Goal: Transaction & Acquisition: Book appointment/travel/reservation

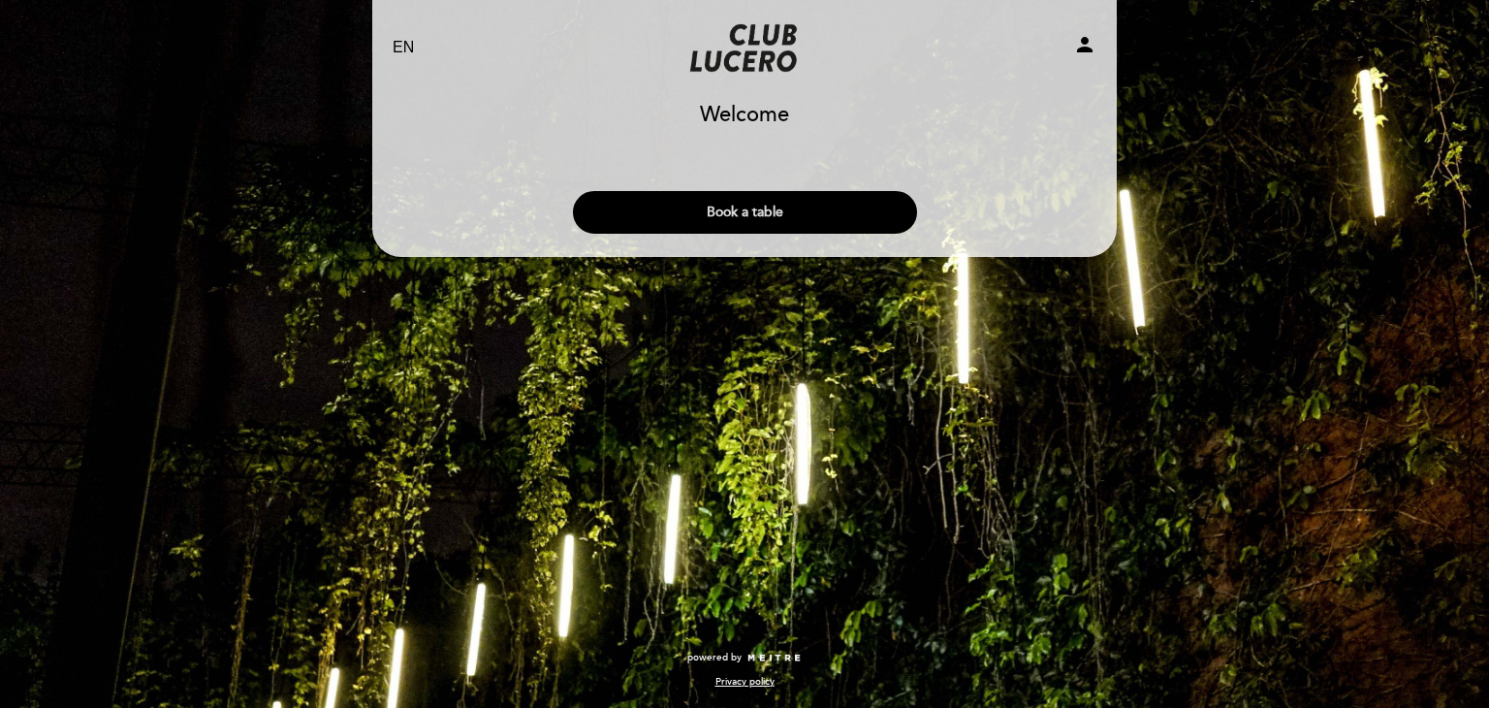
click at [755, 206] on button "Book a table" at bounding box center [745, 212] width 344 height 43
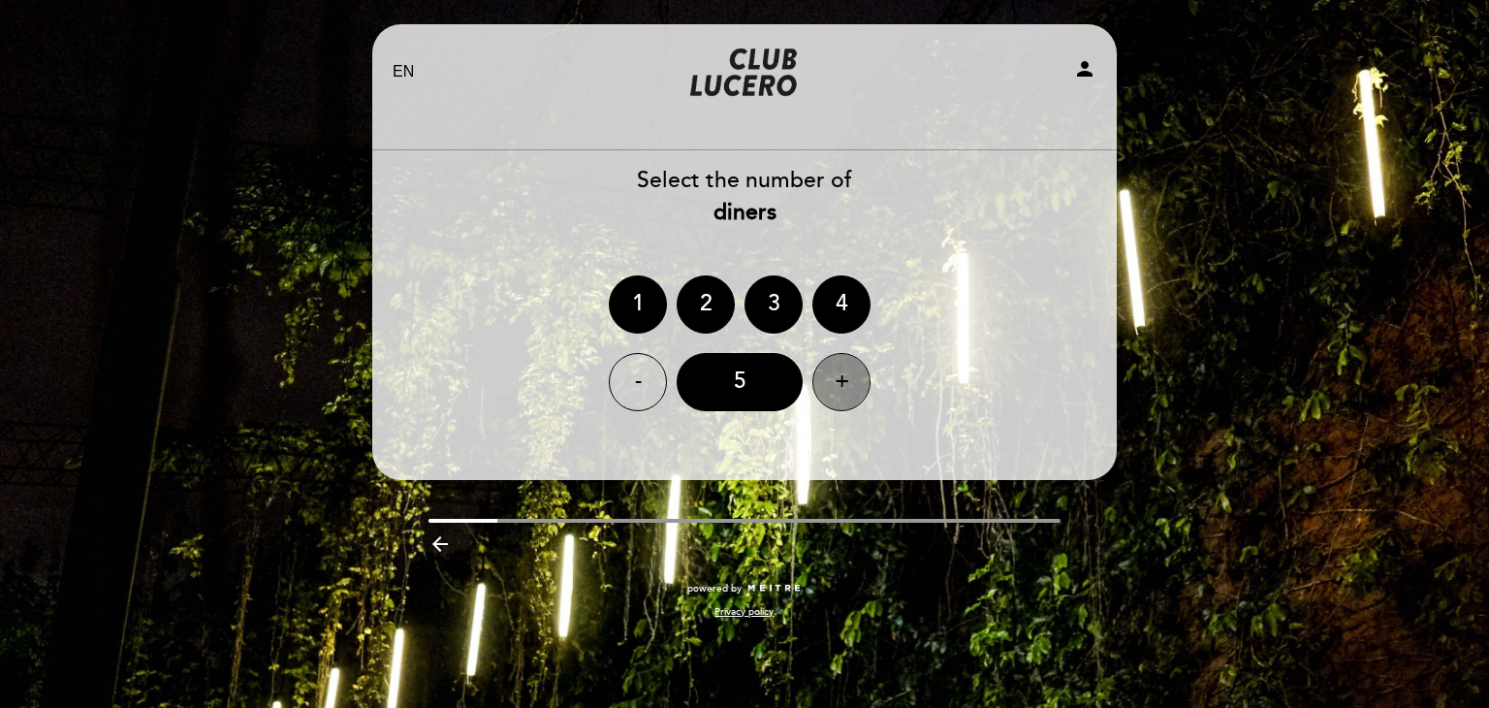
click at [840, 385] on div "+" at bounding box center [841, 382] width 58 height 58
click at [746, 397] on div "8" at bounding box center [740, 382] width 126 height 58
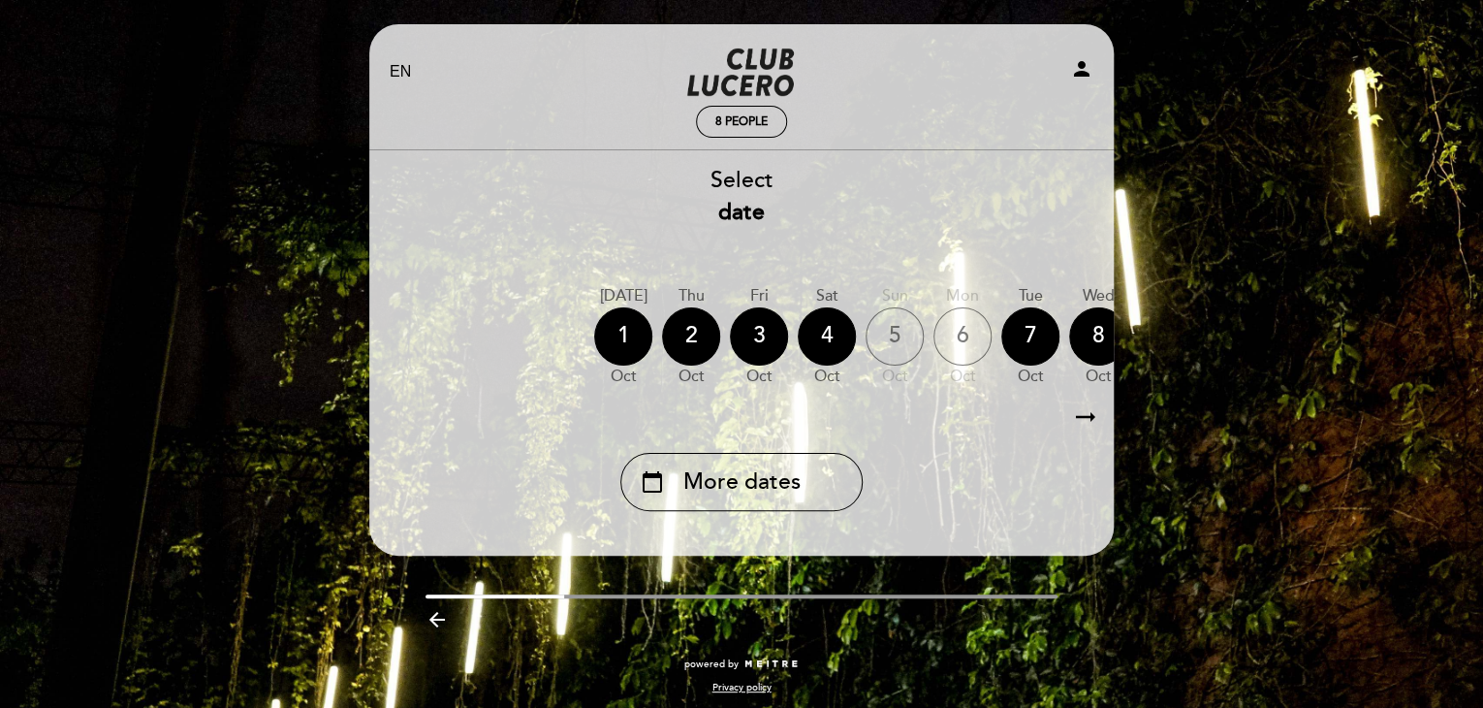
click at [434, 619] on icon "arrow_backward" at bounding box center [437, 619] width 23 height 23
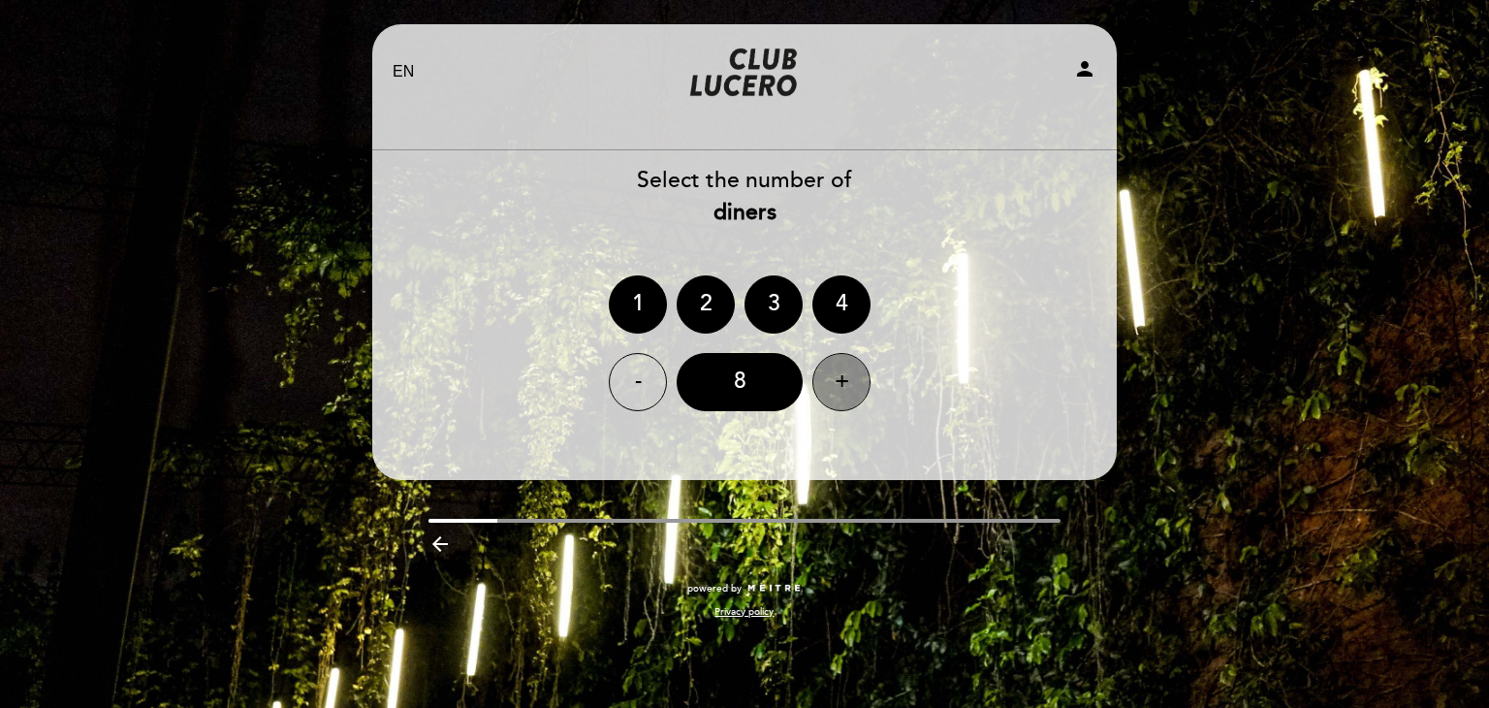
click at [841, 382] on div "+" at bounding box center [841, 382] width 58 height 58
click at [746, 380] on div "10" at bounding box center [740, 382] width 126 height 58
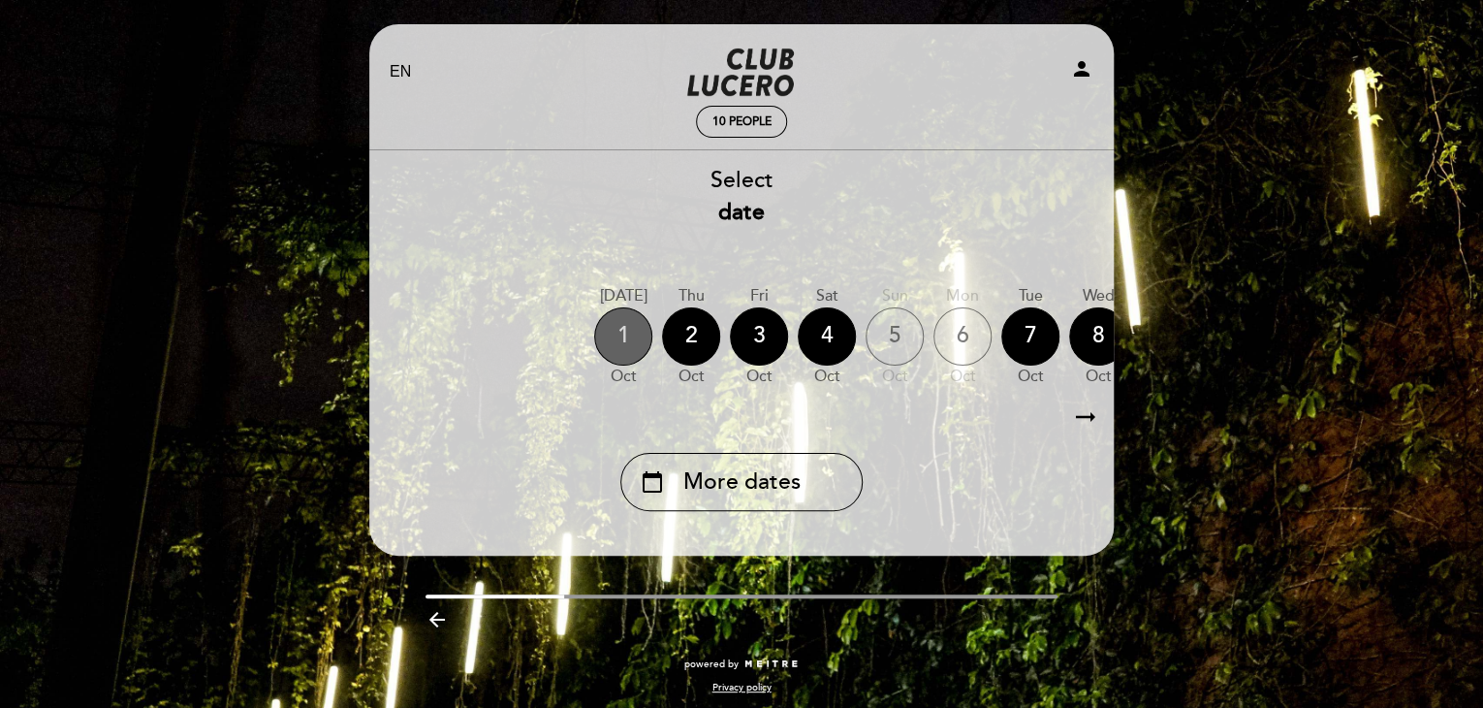
click at [620, 342] on div "1" at bounding box center [623, 336] width 58 height 58
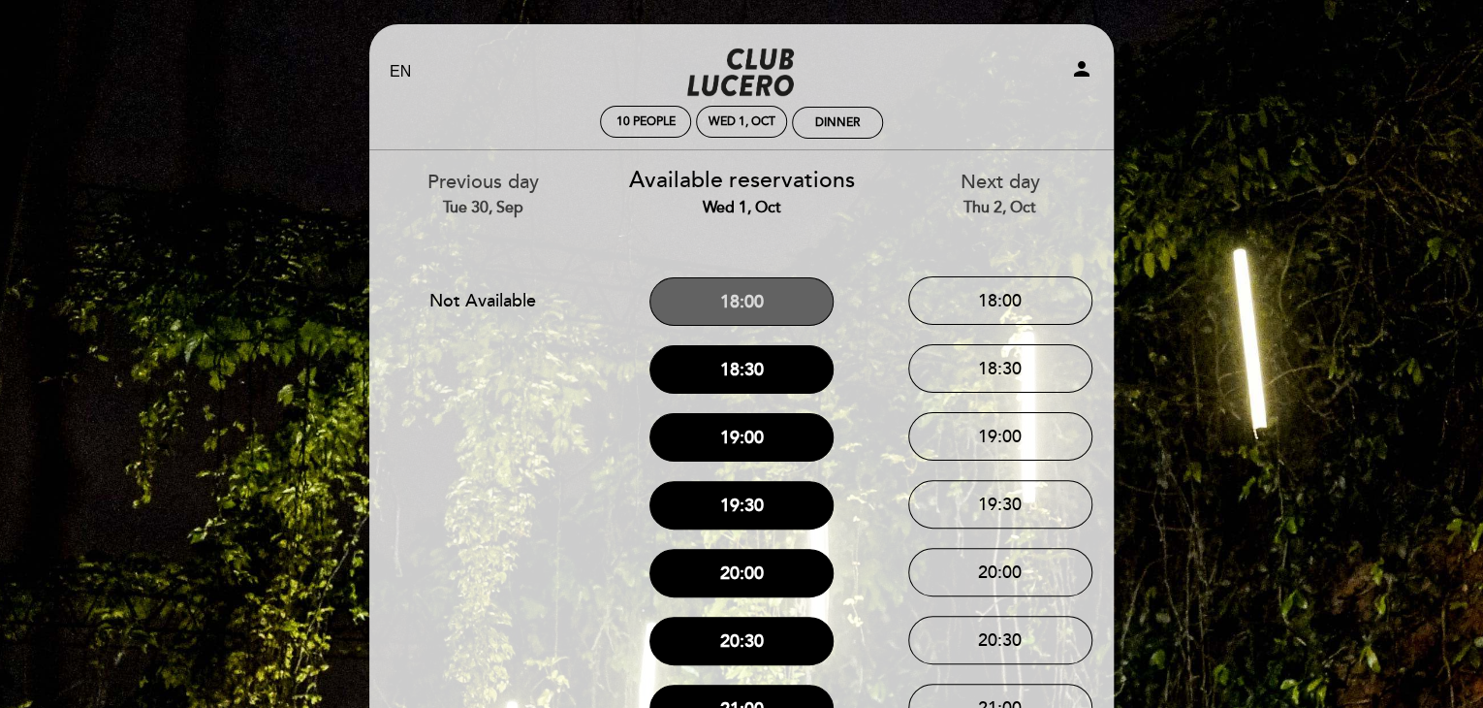
click at [741, 309] on button "18:00" at bounding box center [742, 301] width 184 height 48
